Goal: Task Accomplishment & Management: Manage account settings

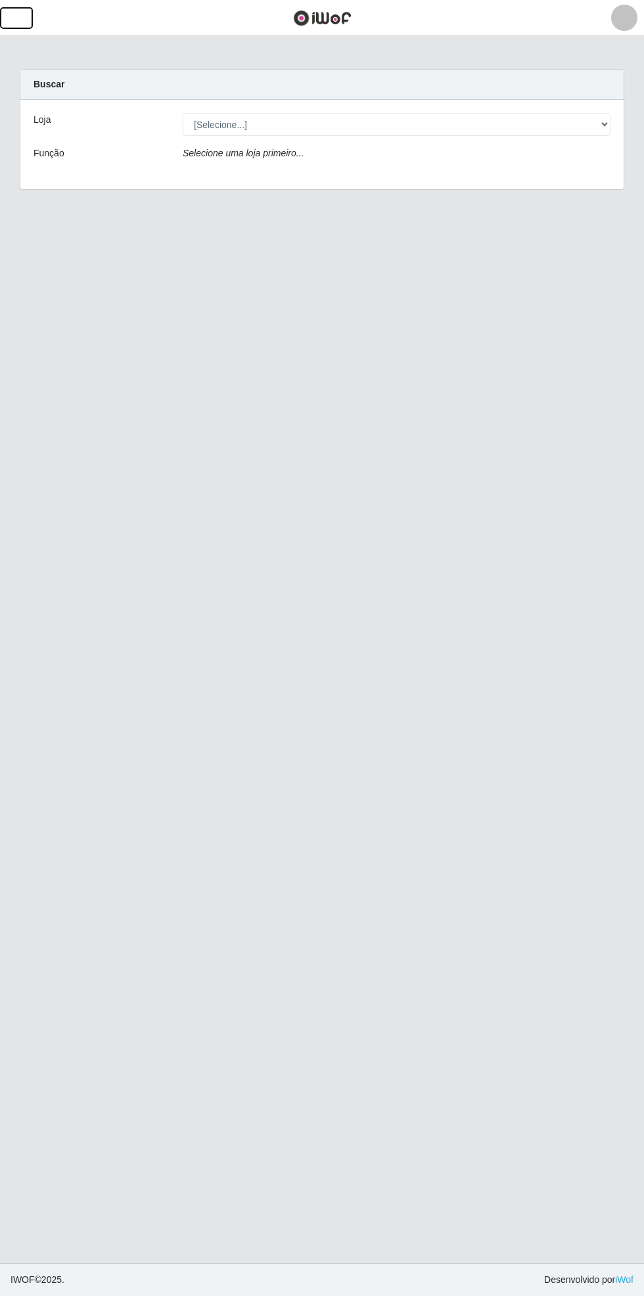
click at [31, 17] on button "button" at bounding box center [16, 18] width 33 height 22
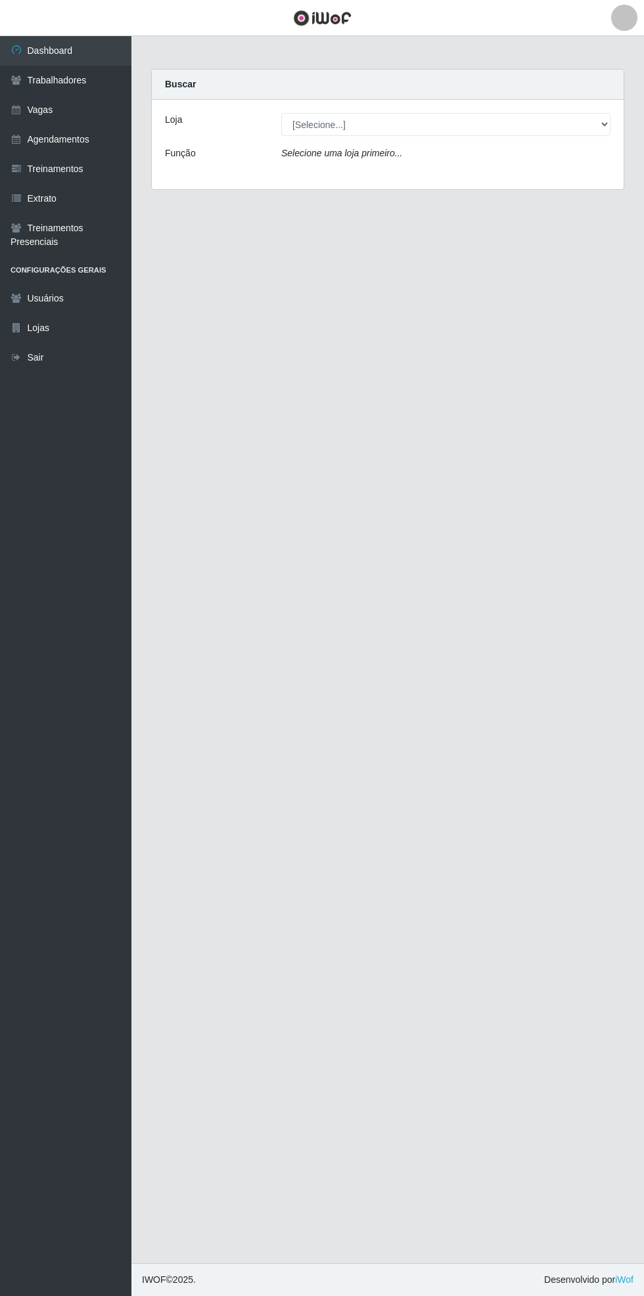
click at [70, 100] on link "Vagas" at bounding box center [65, 110] width 131 height 30
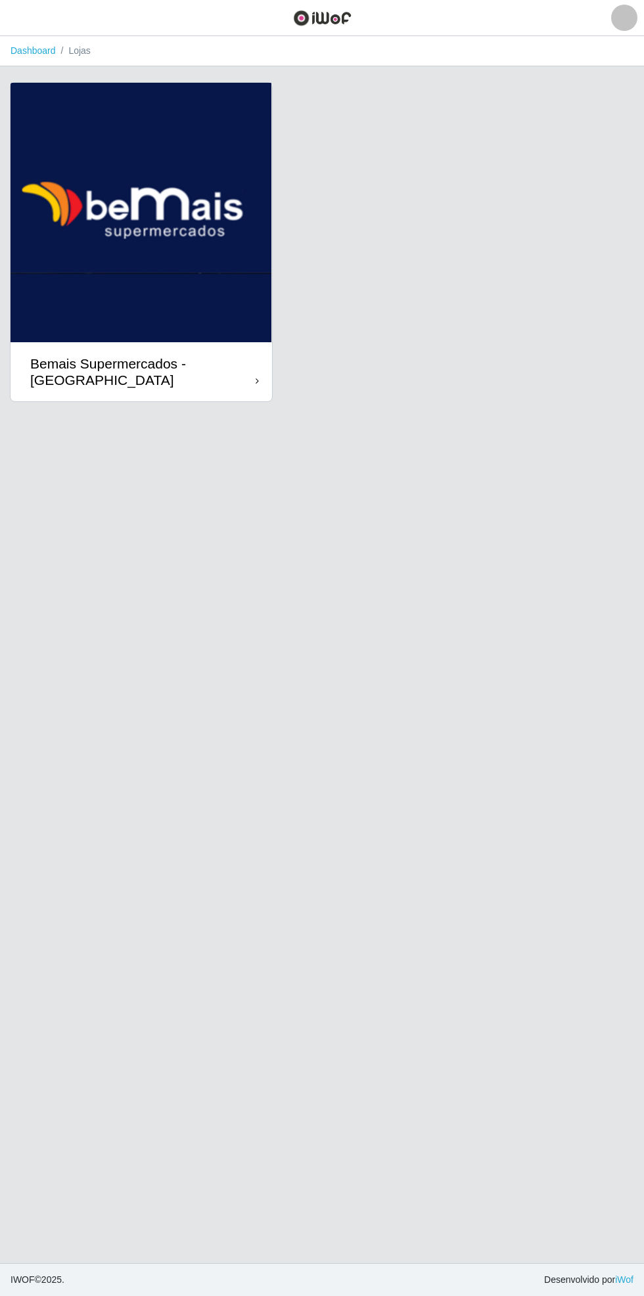
click at [242, 364] on div "Bemais Supermercados - [GEOGRAPHIC_DATA]" at bounding box center [142, 371] width 225 height 33
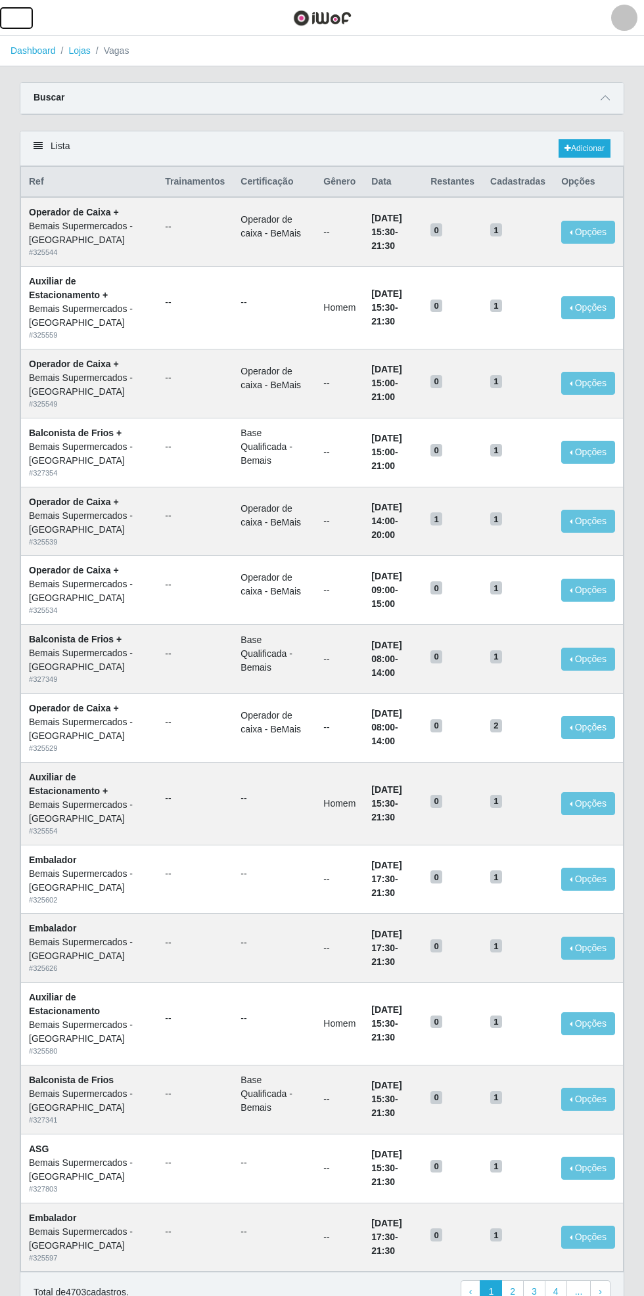
click at [18, 19] on span "button" at bounding box center [16, 18] width 17 height 15
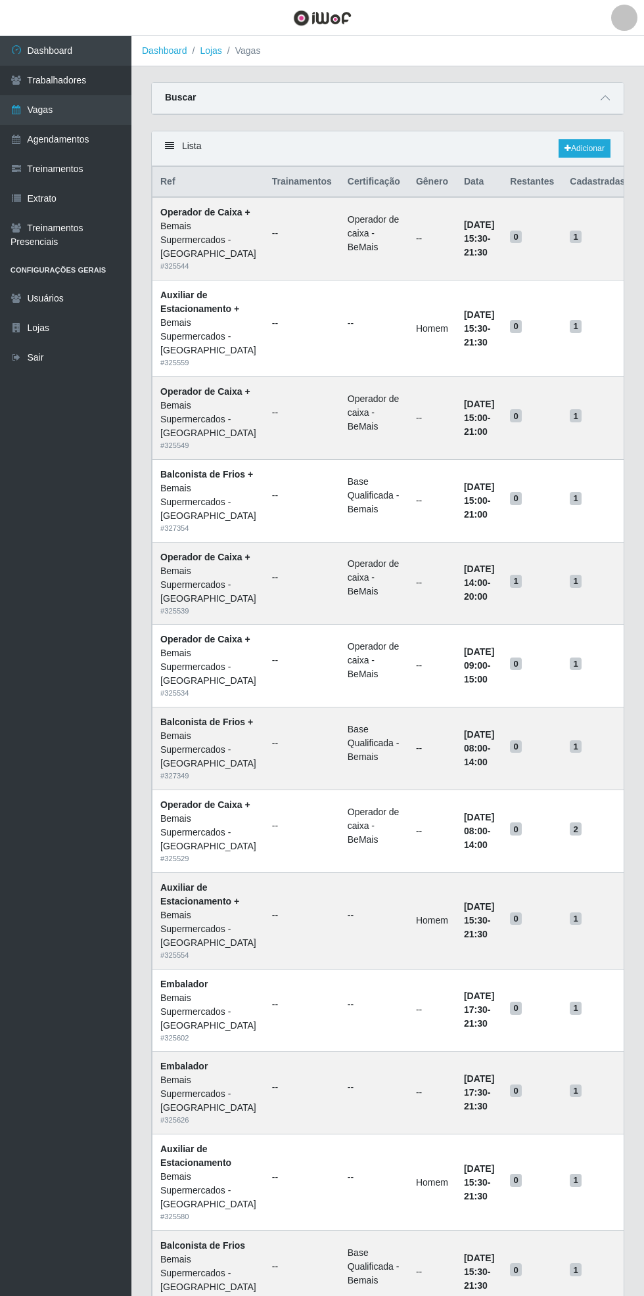
click at [91, 76] on link "Trabalhadores" at bounding box center [65, 81] width 131 height 30
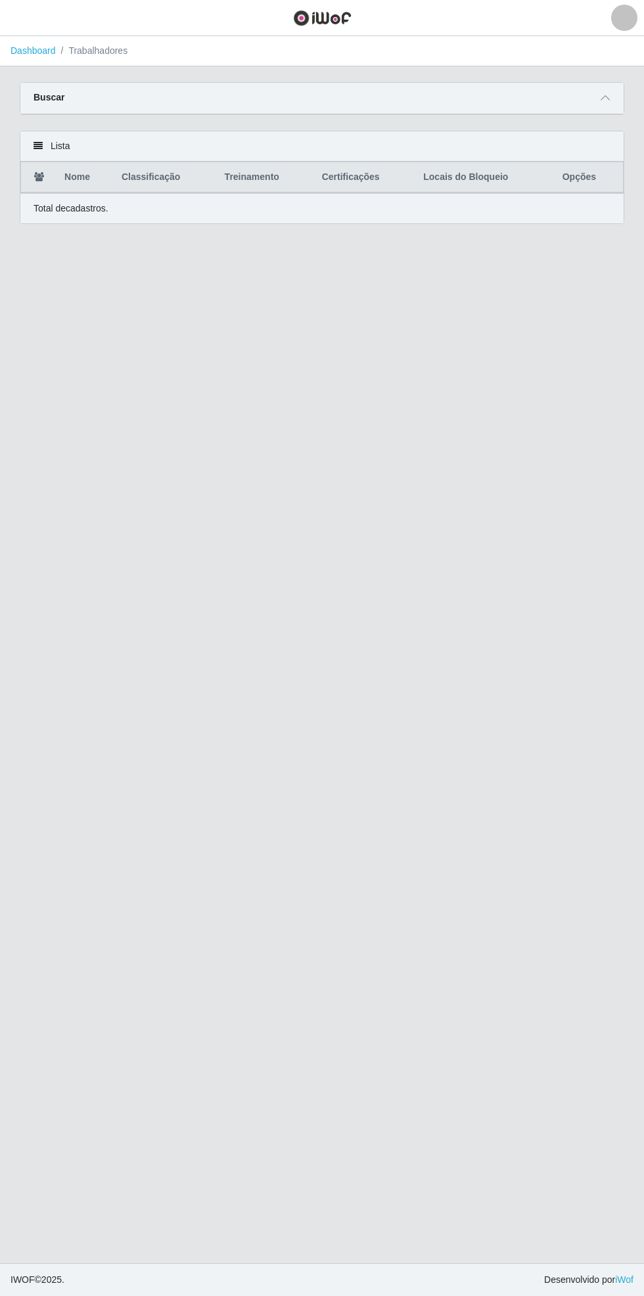
click at [610, 93] on span at bounding box center [605, 98] width 16 height 15
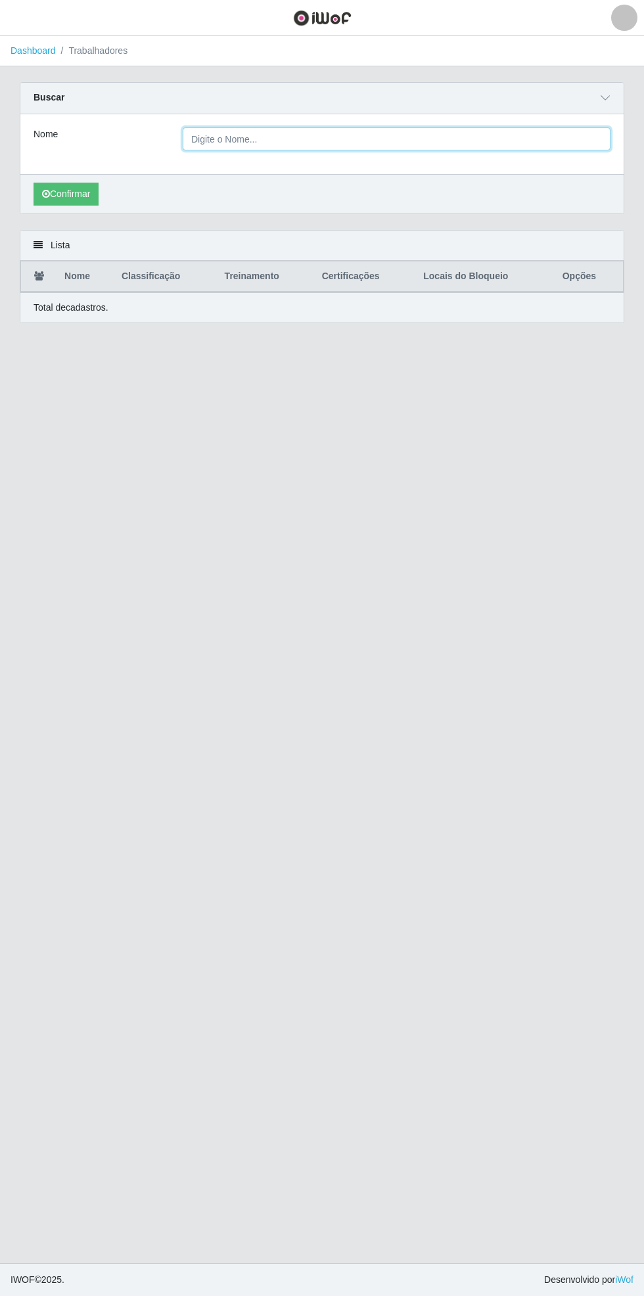
click at [563, 135] on input "Nome" at bounding box center [396, 138] width 427 height 23
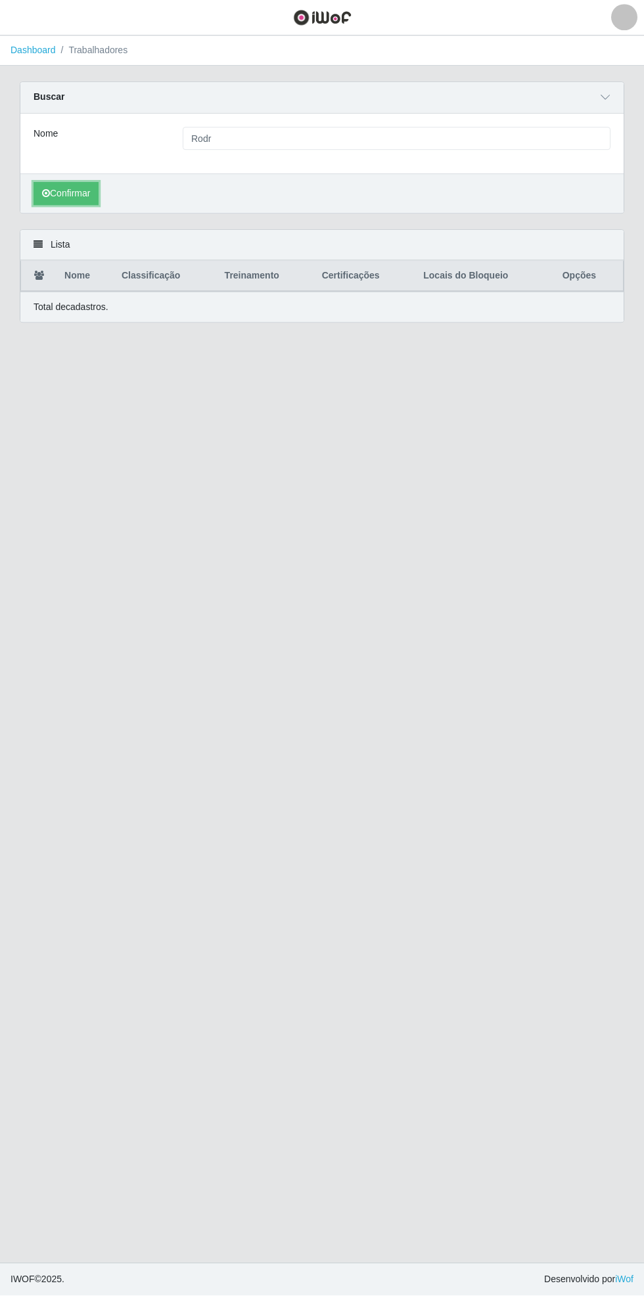
click at [61, 188] on button "Confirmar" at bounding box center [65, 194] width 65 height 23
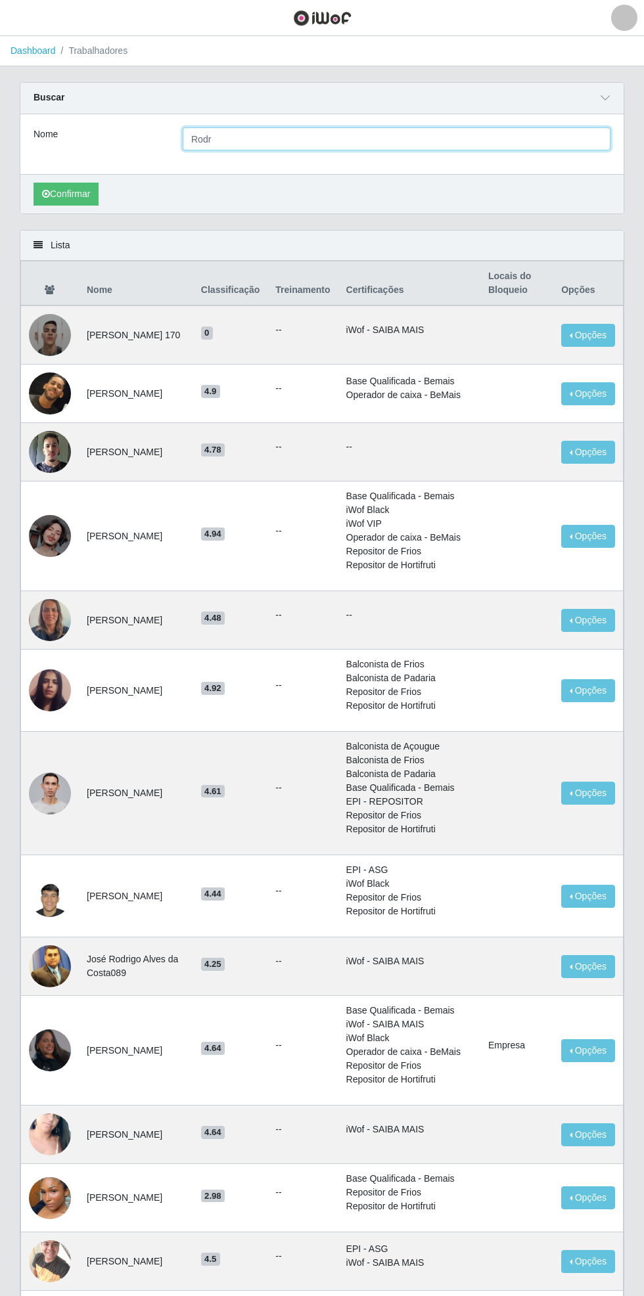
click at [319, 137] on input "Rodr" at bounding box center [396, 138] width 427 height 23
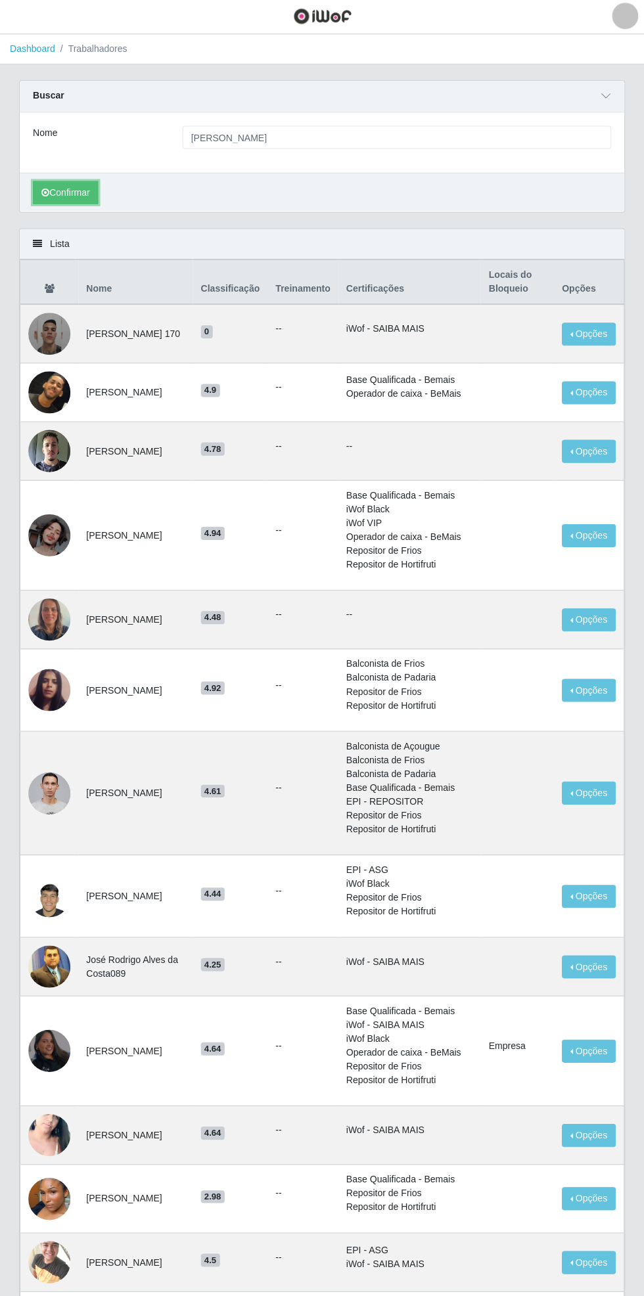
click at [70, 192] on button "Confirmar" at bounding box center [65, 194] width 65 height 23
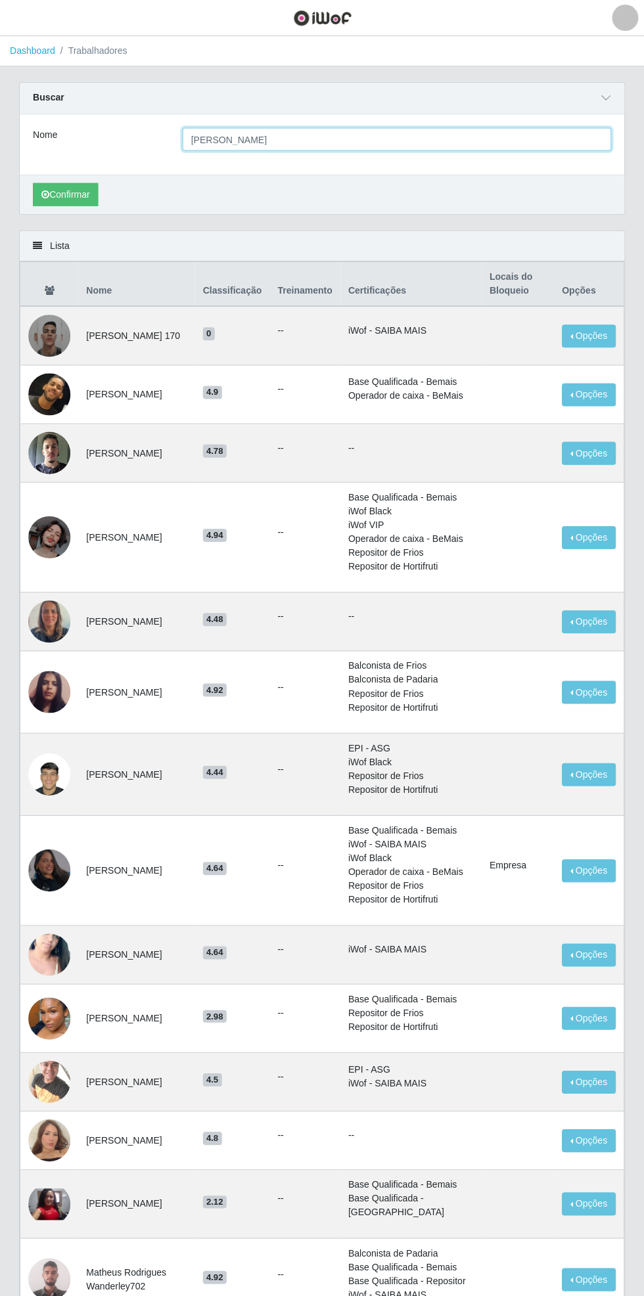
click at [395, 137] on input "[PERSON_NAME]" at bounding box center [396, 138] width 427 height 23
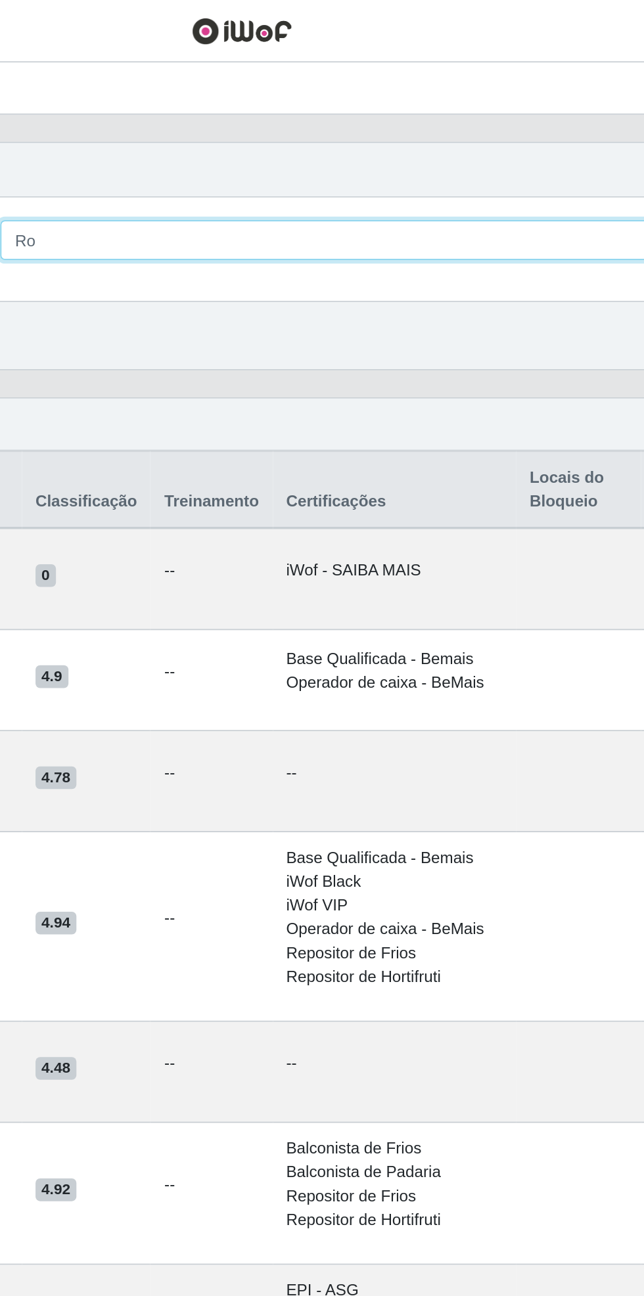
type input "R"
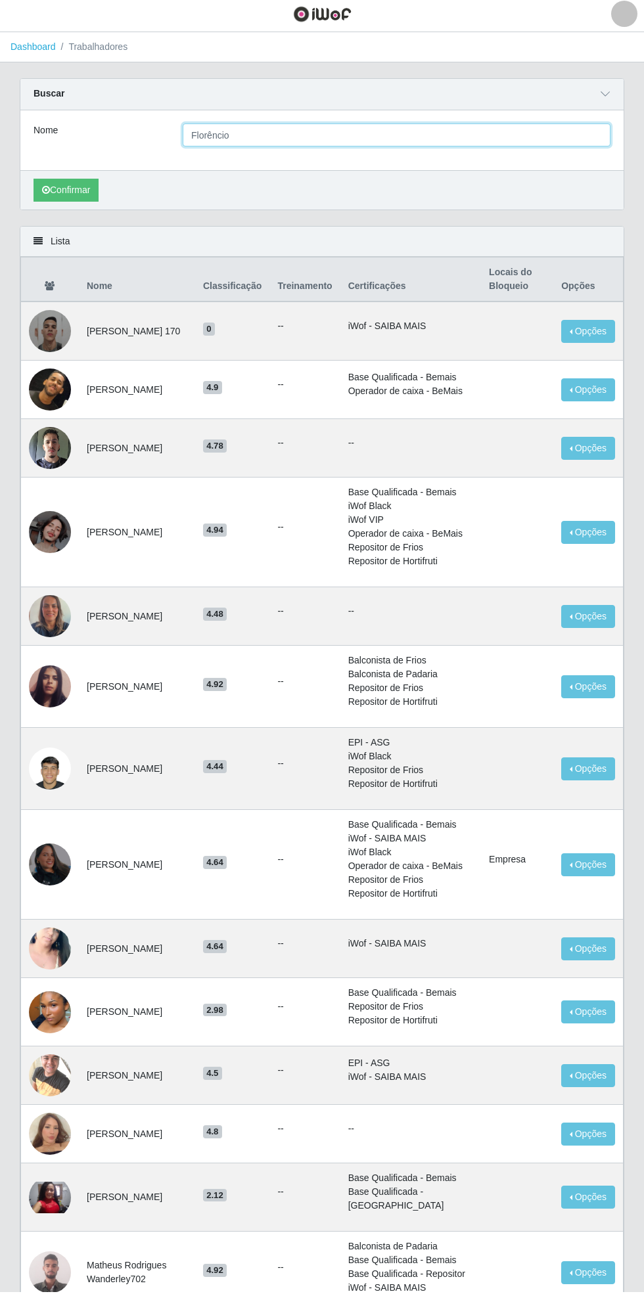
type input "Florêncio"
click at [72, 192] on button "Confirmar" at bounding box center [65, 194] width 65 height 23
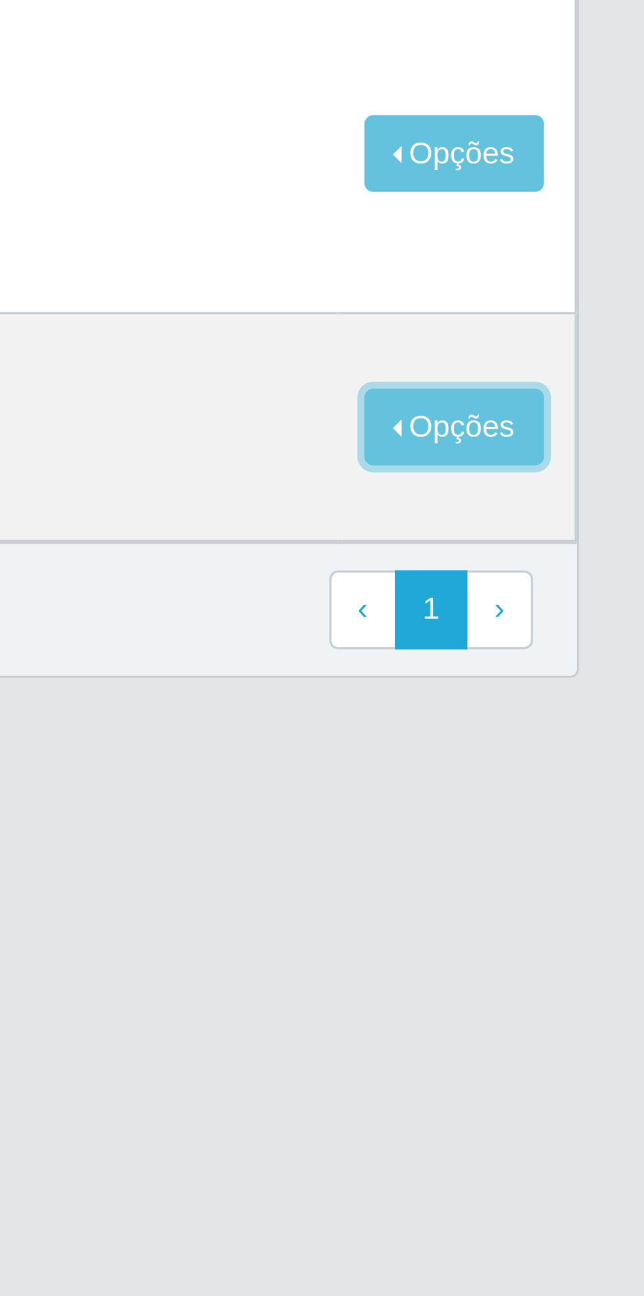
click at [586, 492] on button "Opções" at bounding box center [586, 480] width 54 height 23
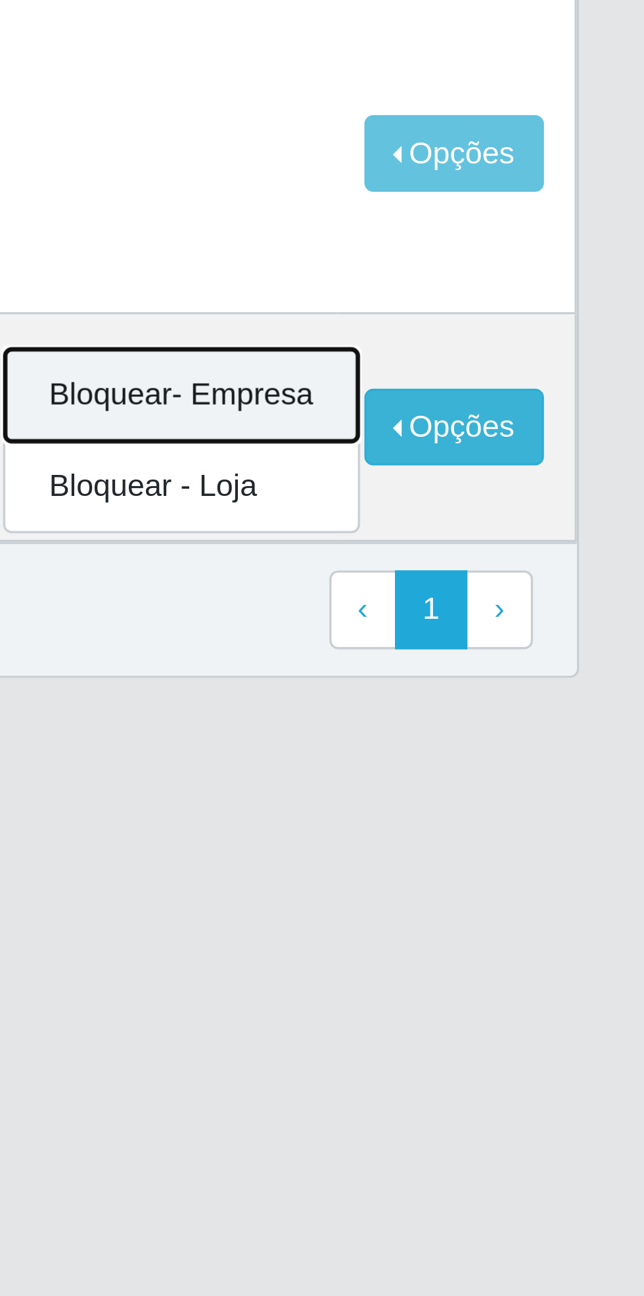
click at [531, 485] on button "Bloquear - Empresa" at bounding box center [505, 471] width 106 height 28
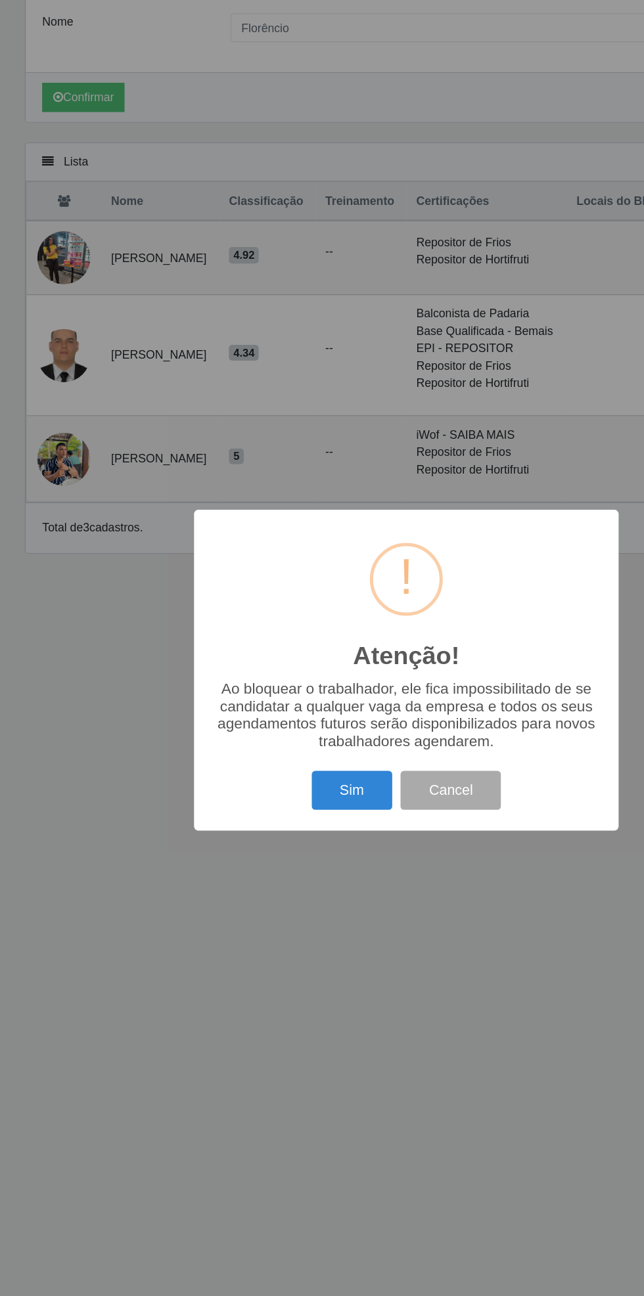
click at [276, 741] on button "Sim" at bounding box center [279, 743] width 64 height 31
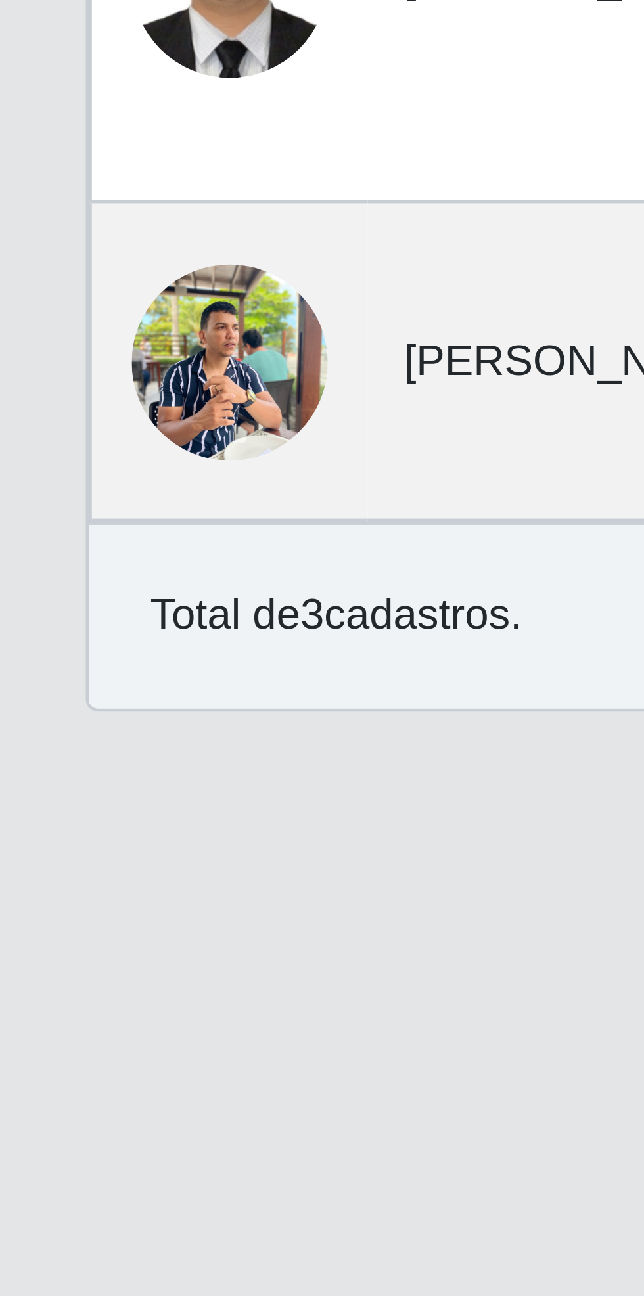
click at [55, 502] on img at bounding box center [51, 480] width 42 height 56
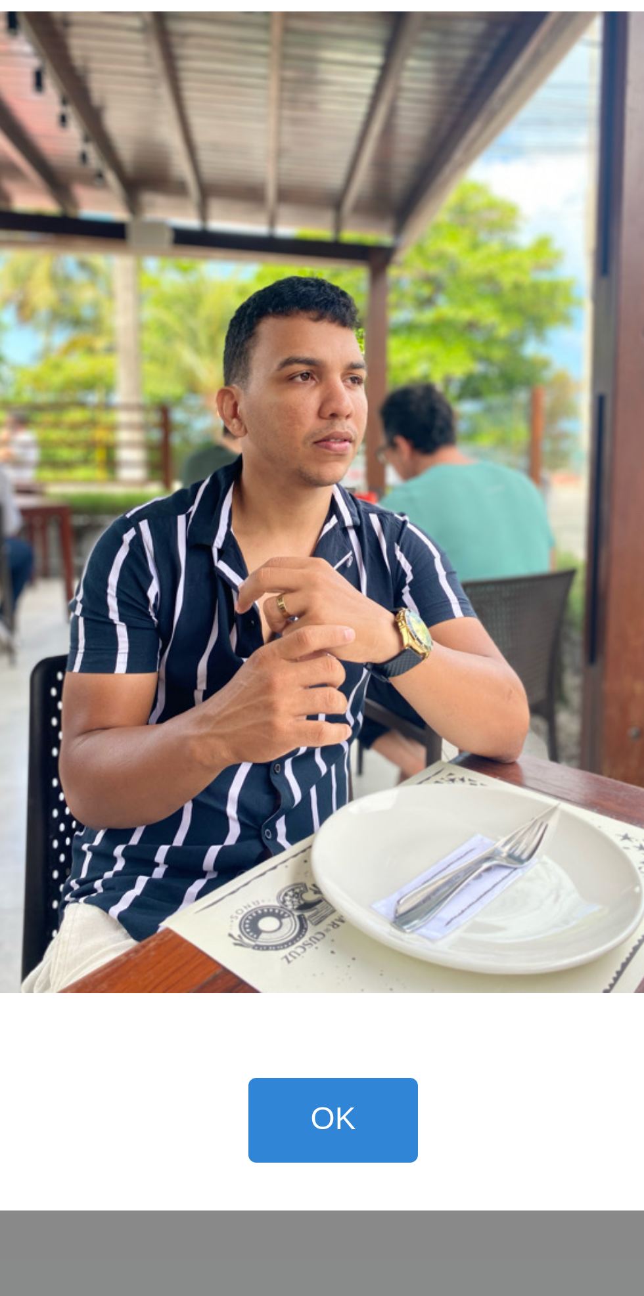
click at [331, 833] on button "OK" at bounding box center [322, 842] width 61 height 31
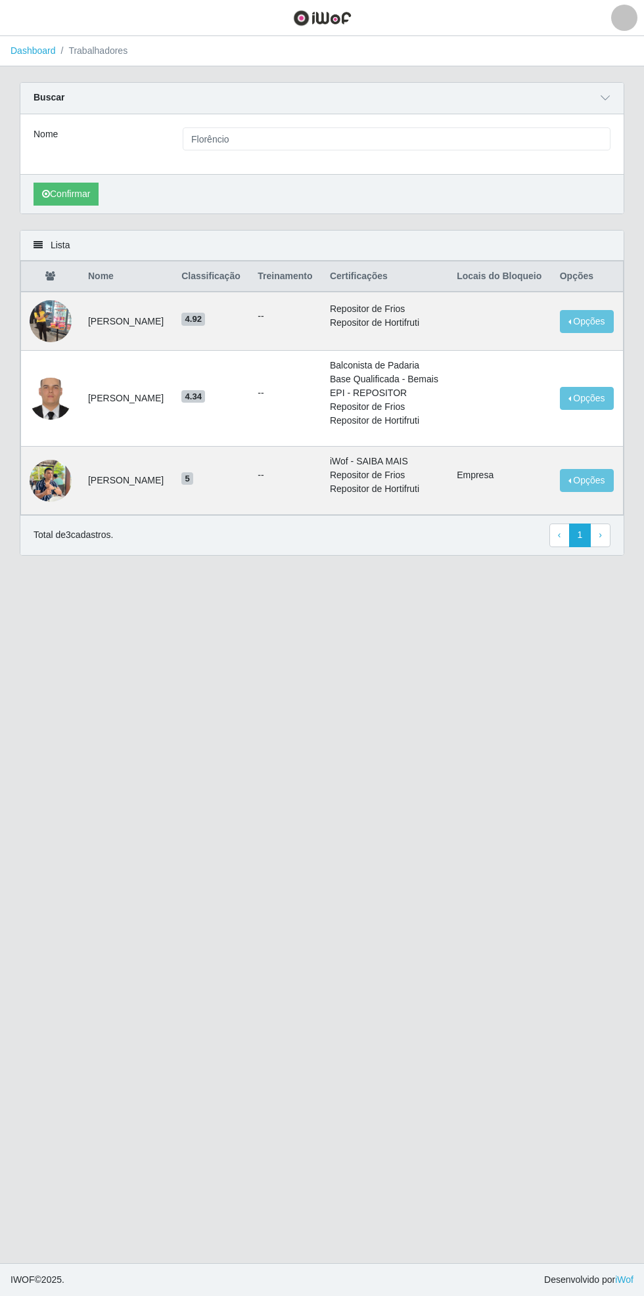
click at [372, 904] on main "Dashboard Trabalhadores Carregando... Buscar Nome Florêncio Confirmar Lista Nom…" at bounding box center [322, 649] width 644 height 1227
